Goal: Transaction & Acquisition: Purchase product/service

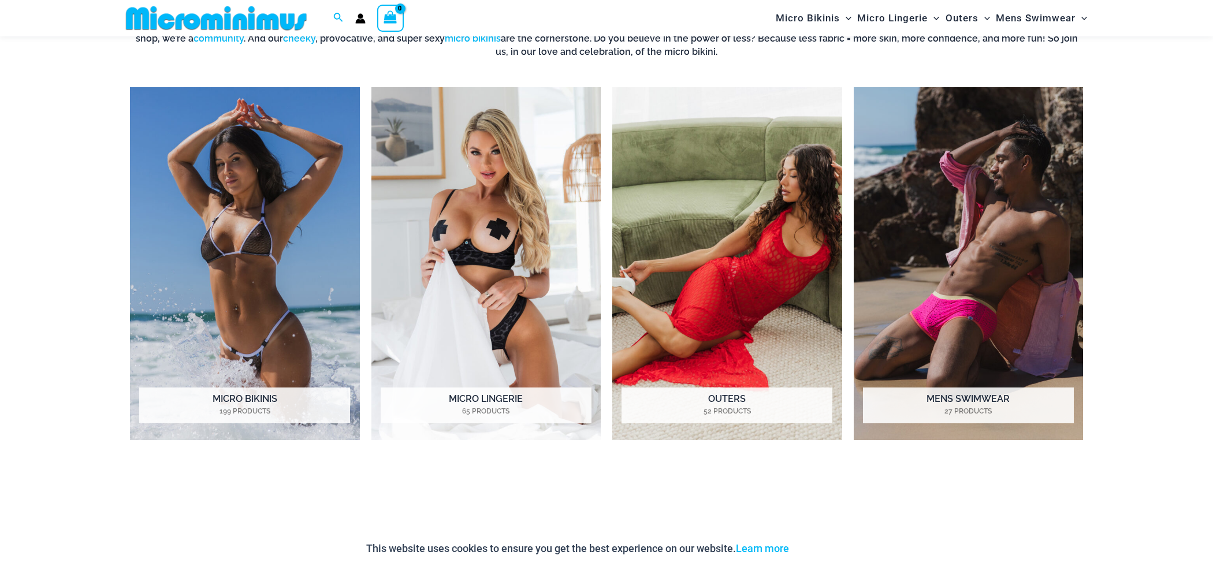
scroll to position [1351, 0]
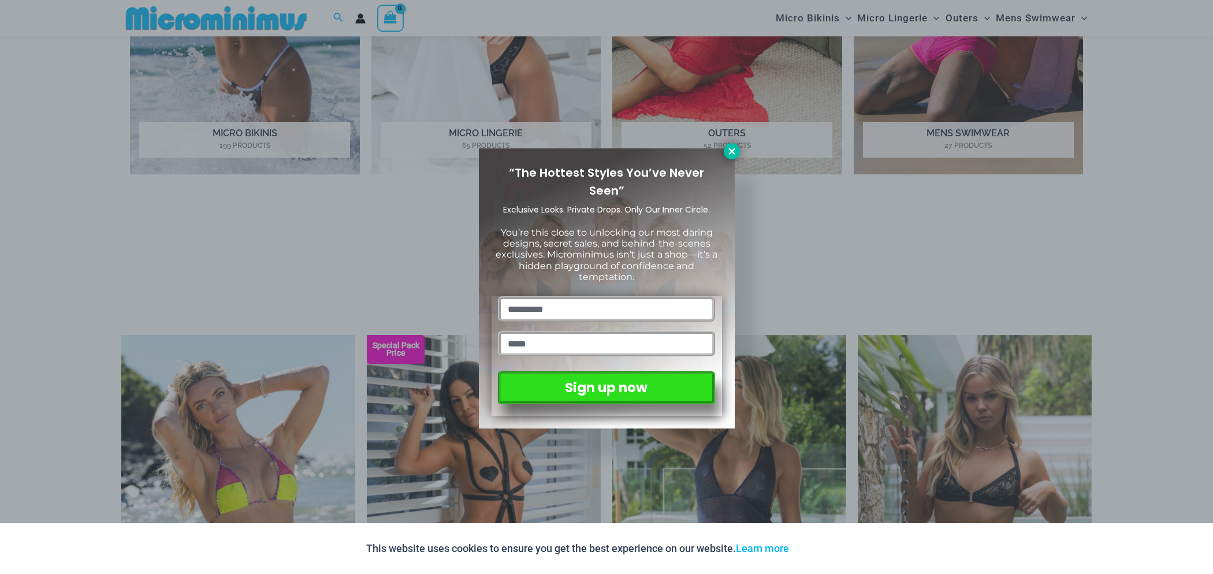
click at [730, 155] on icon at bounding box center [732, 151] width 10 height 10
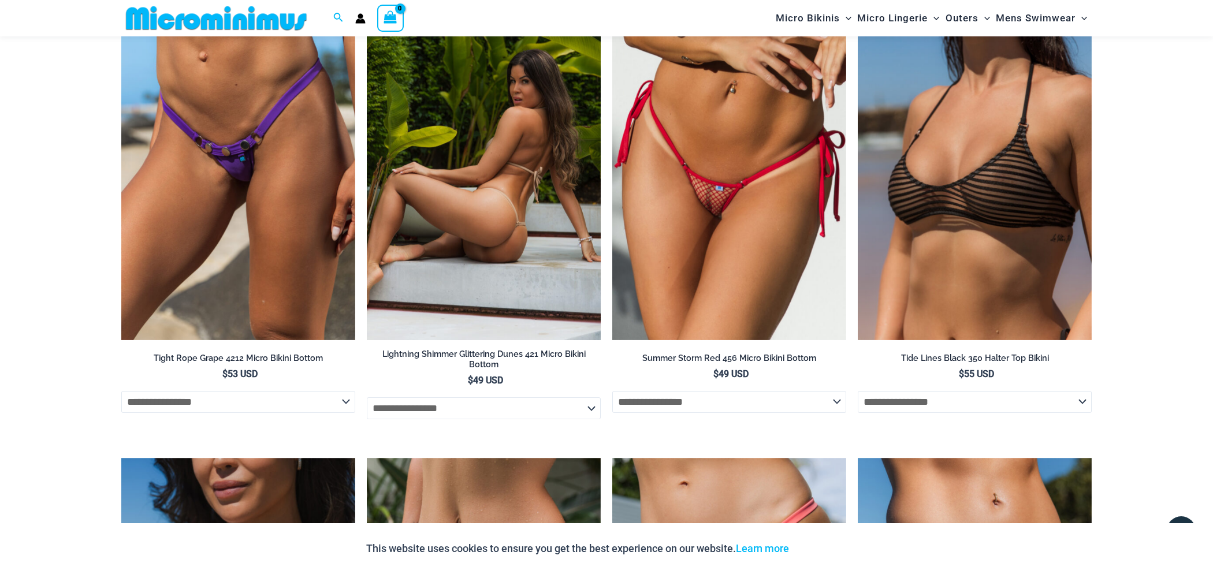
scroll to position [3176, 0]
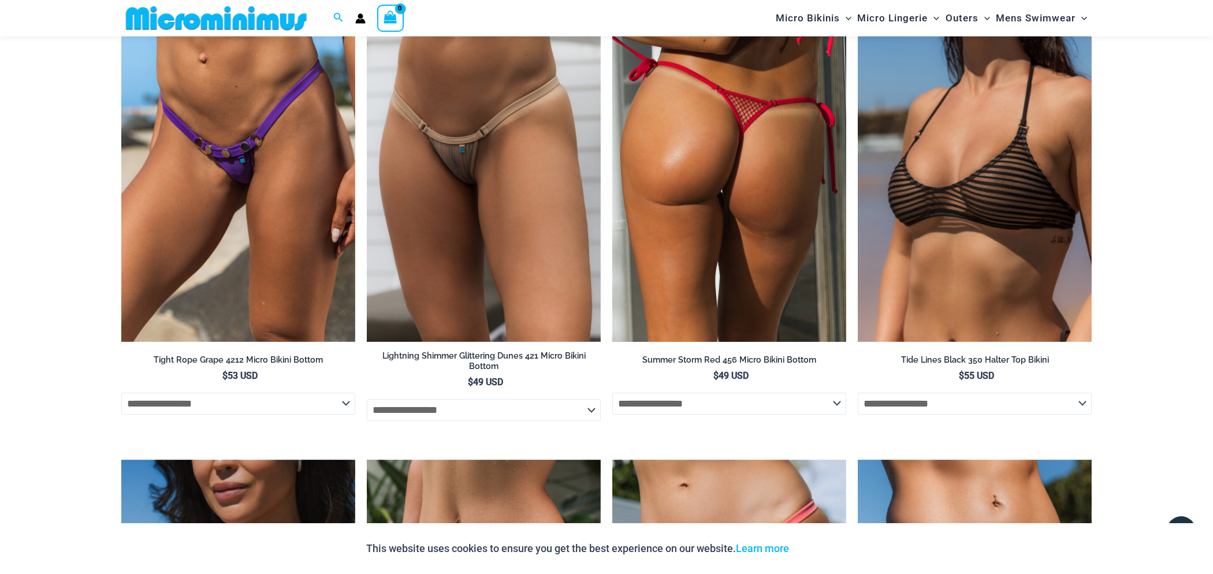
click at [696, 236] on img at bounding box center [729, 166] width 234 height 351
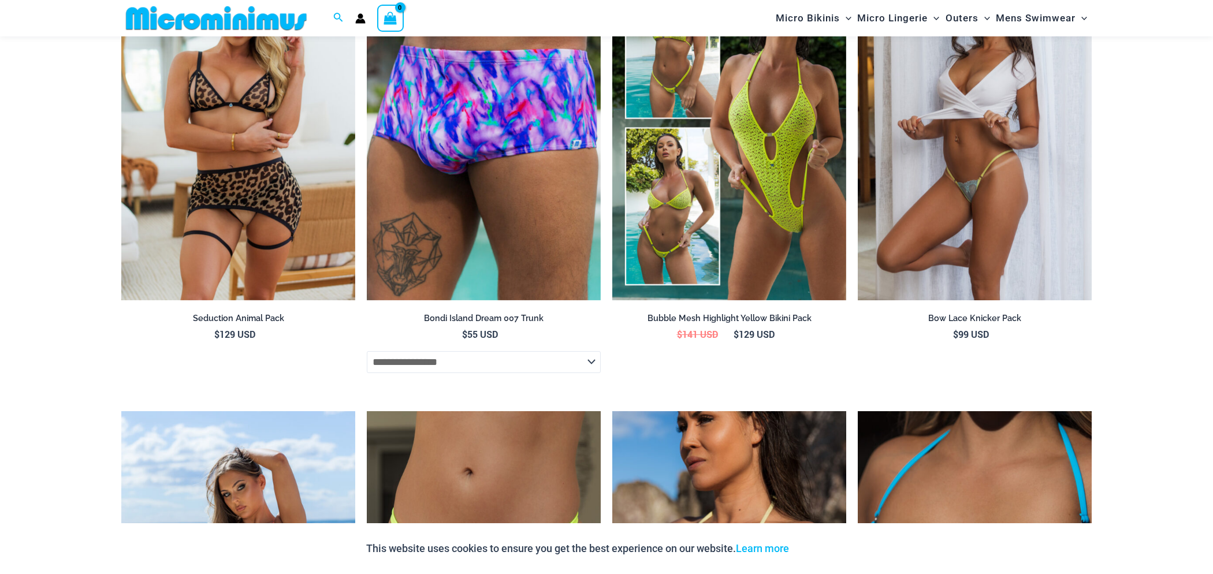
scroll to position [2350, 0]
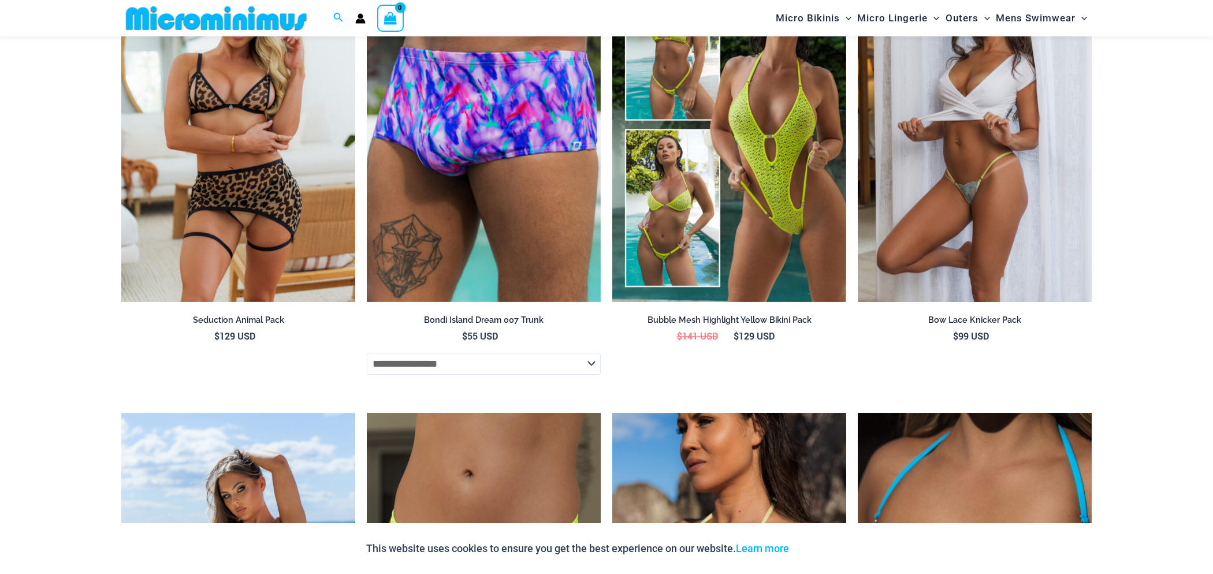
click at [930, 259] on img at bounding box center [975, 126] width 234 height 351
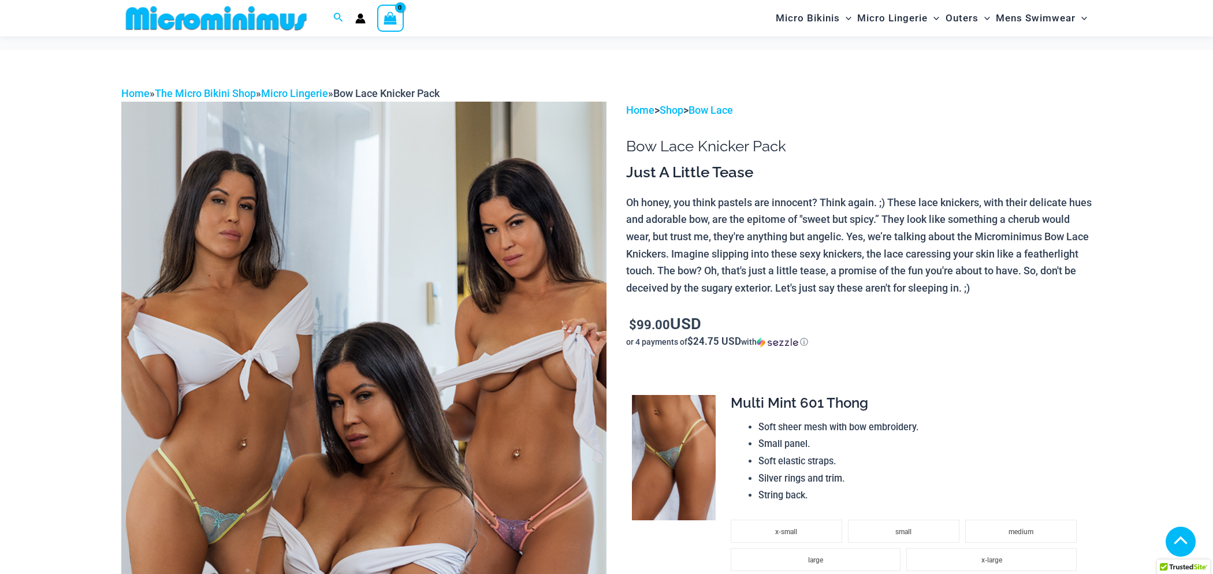
scroll to position [627, 0]
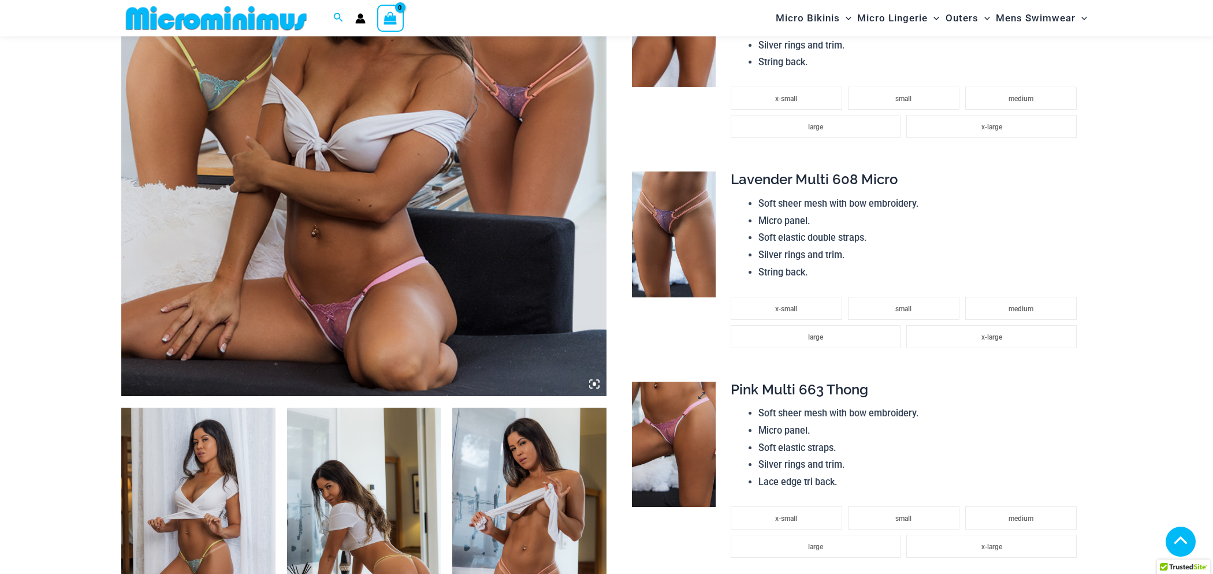
click at [664, 431] on img at bounding box center [674, 445] width 84 height 126
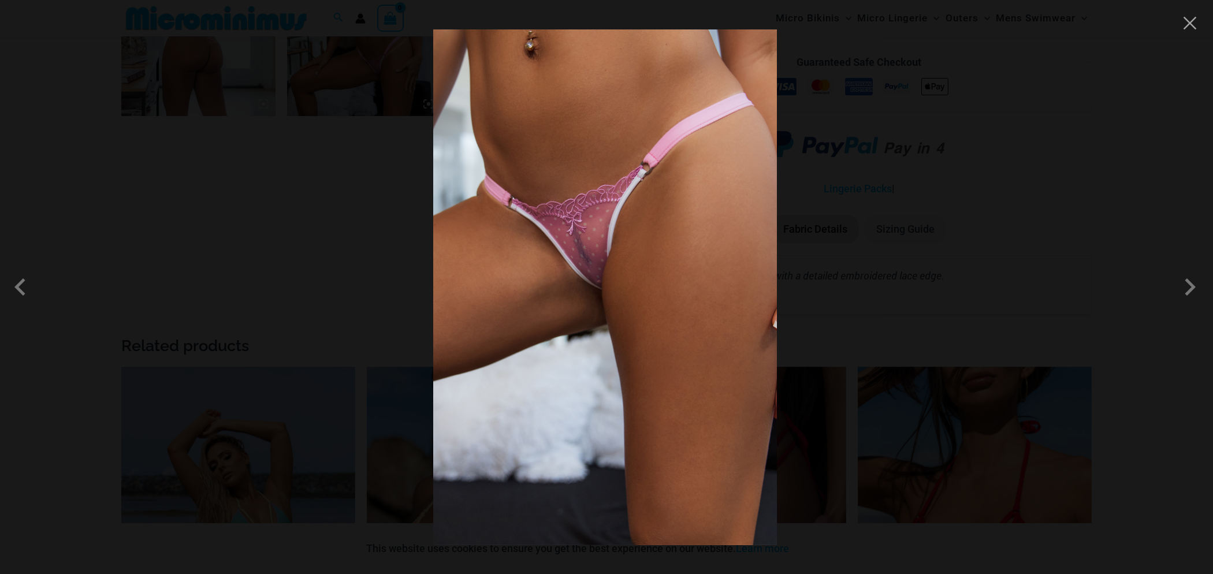
scroll to position [1205, 0]
click at [989, 278] on div at bounding box center [606, 287] width 1213 height 574
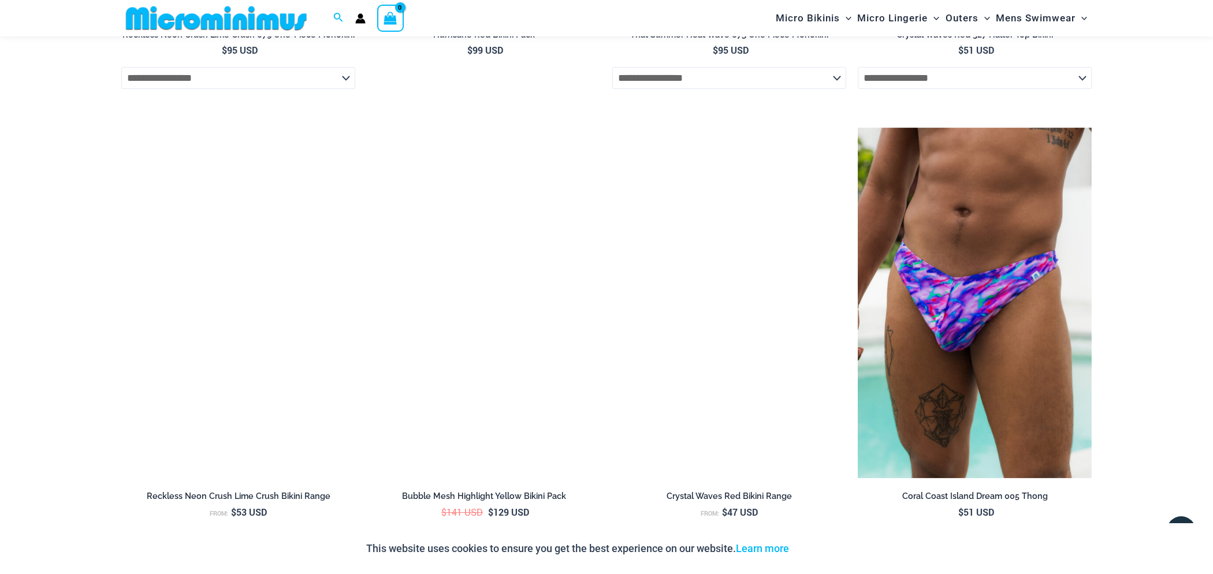
scroll to position [3281, 0]
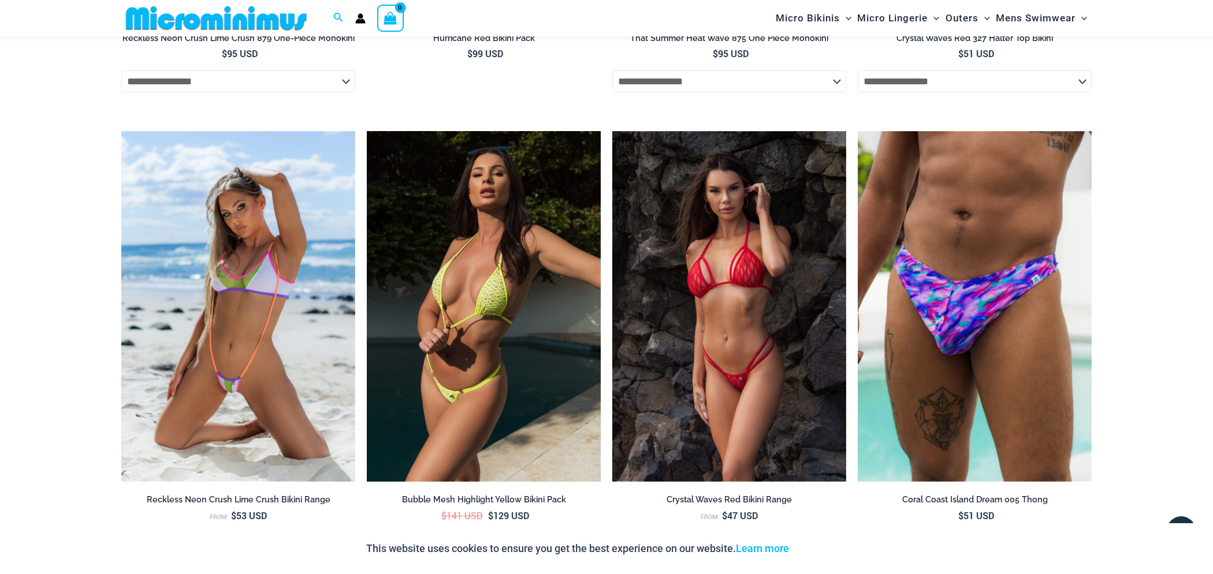
click at [487, 340] on img at bounding box center [484, 306] width 234 height 351
